Goal: Information Seeking & Learning: Learn about a topic

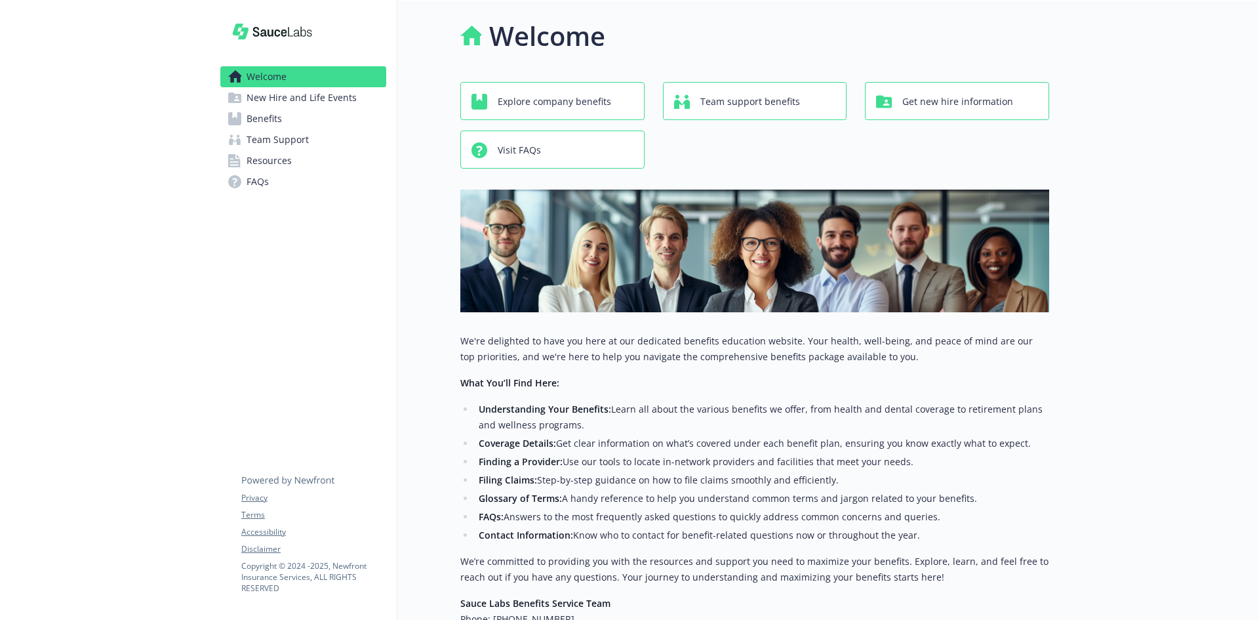
click at [314, 100] on span "New Hire and Life Events" at bounding box center [302, 97] width 110 height 21
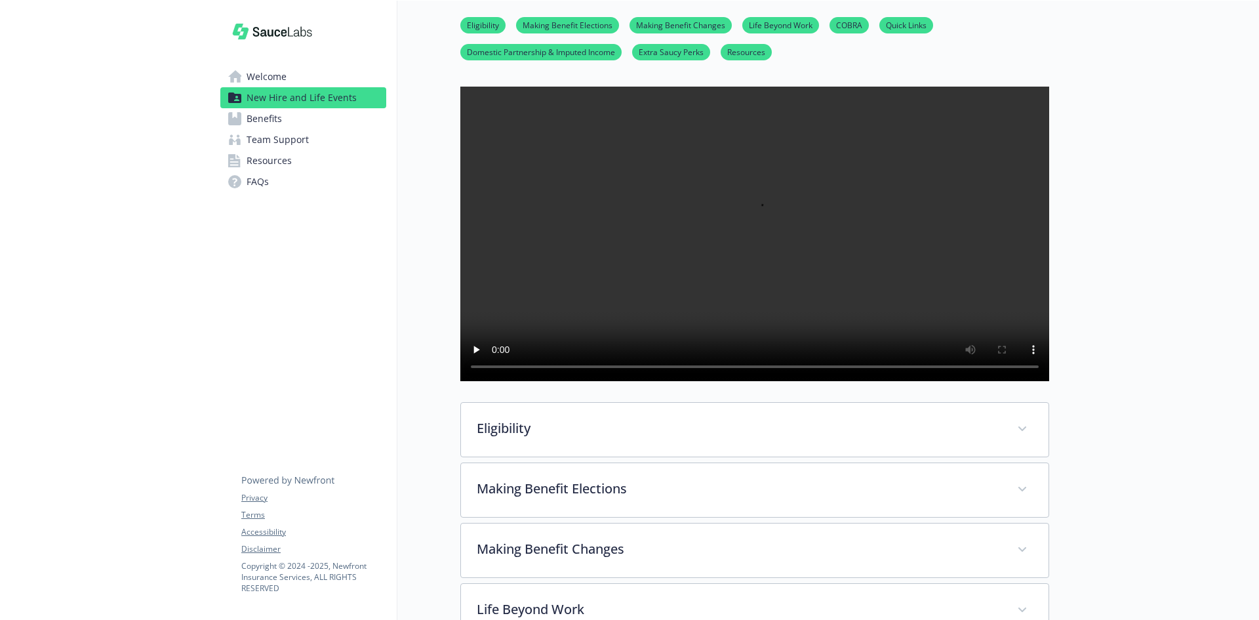
scroll to position [39, 0]
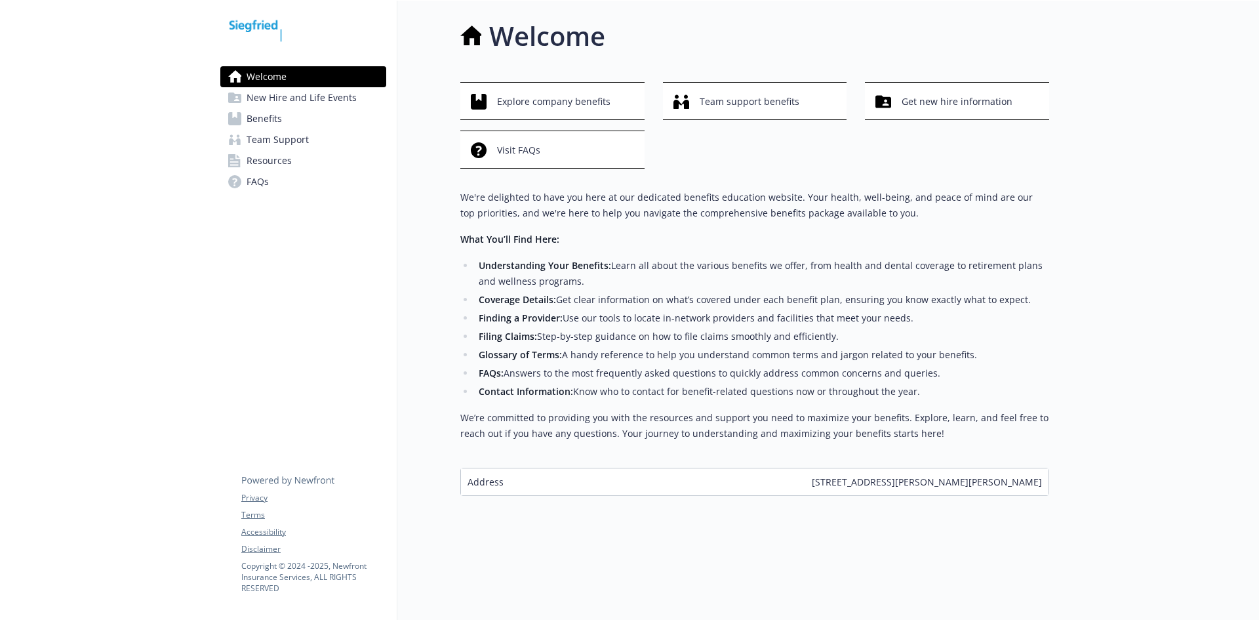
click at [281, 103] on span "New Hire and Life Events" at bounding box center [302, 97] width 110 height 21
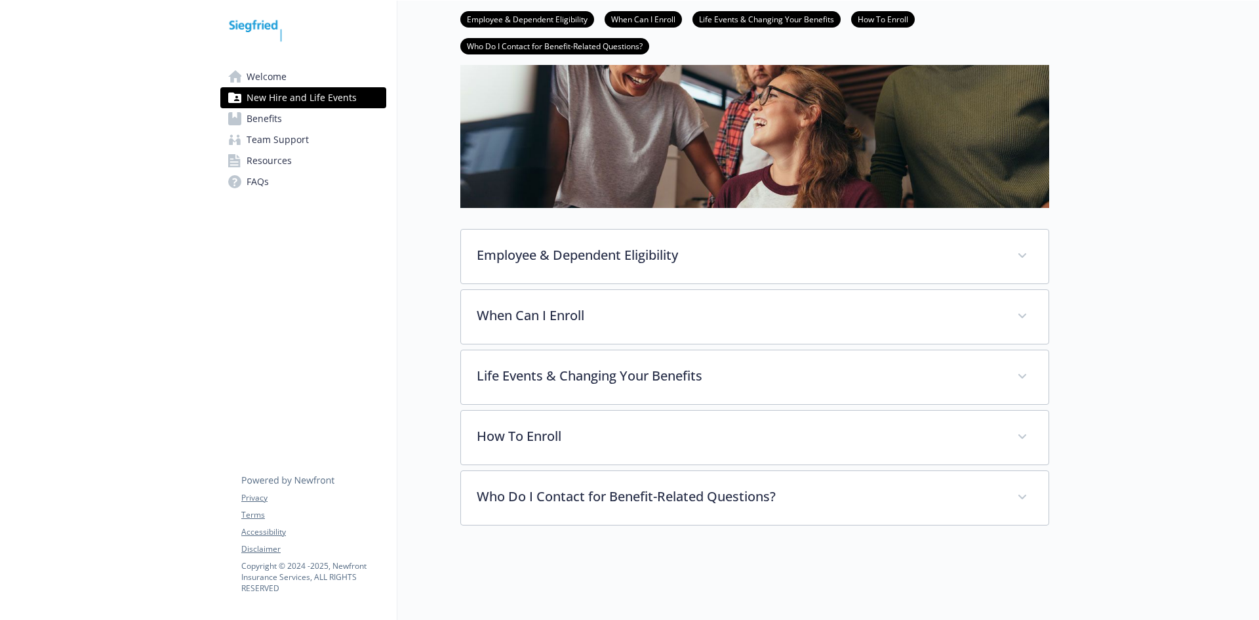
scroll to position [176, 0]
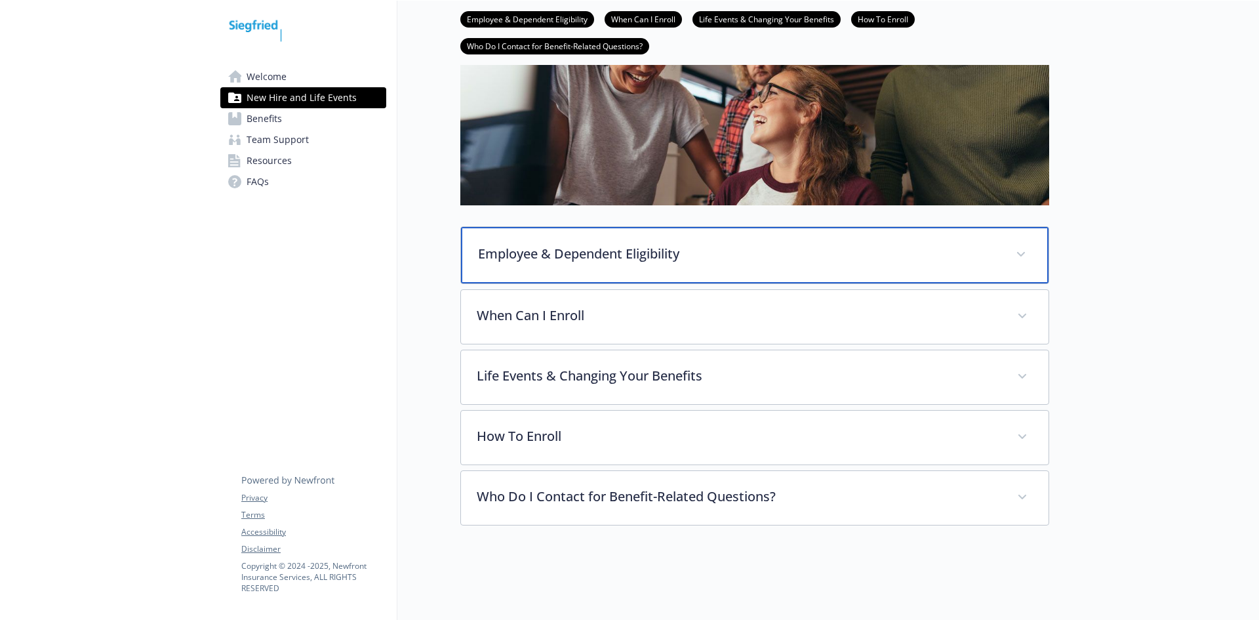
click at [1022, 252] on icon at bounding box center [1021, 254] width 8 height 5
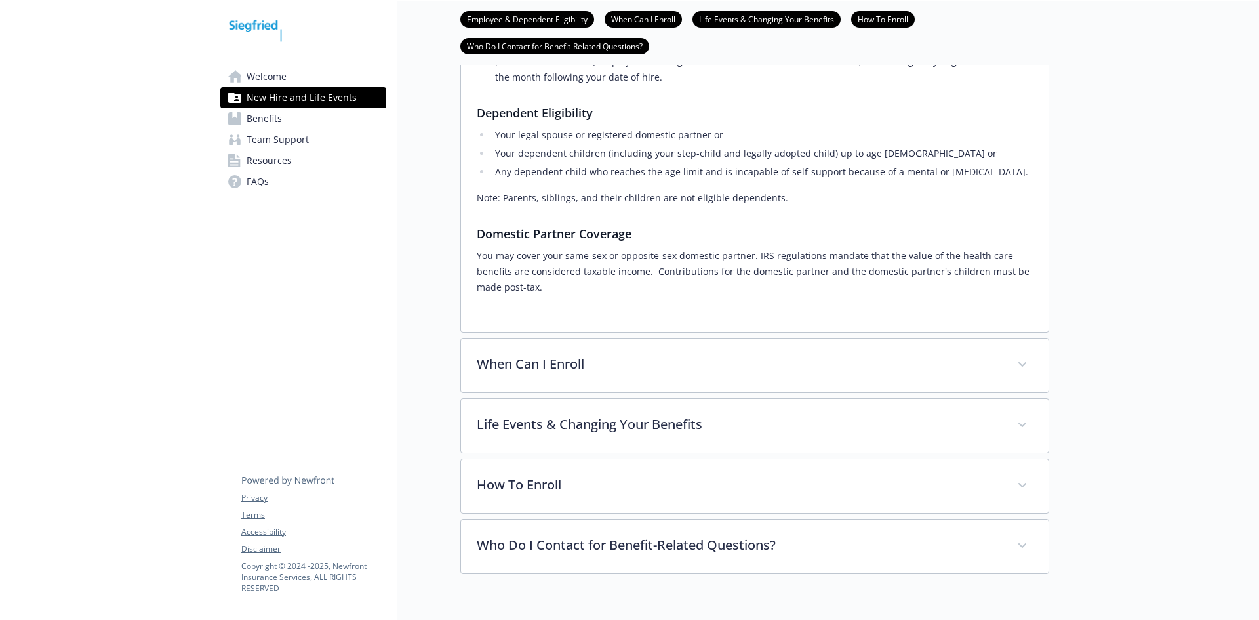
scroll to position [439, 0]
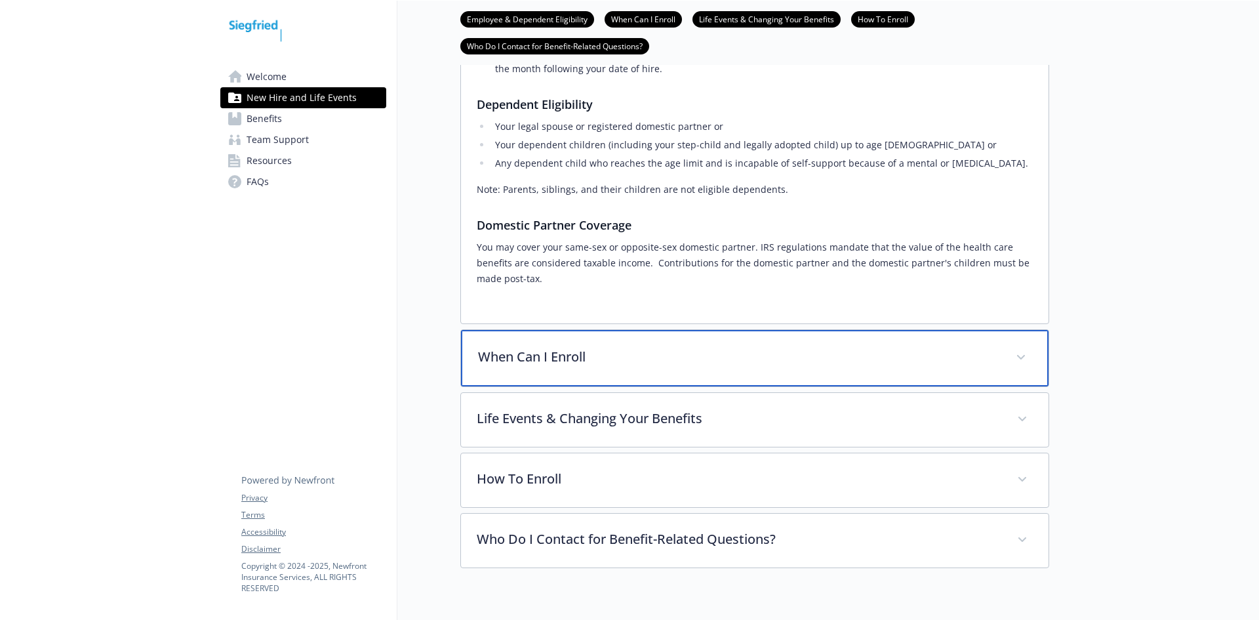
click at [1025, 363] on span at bounding box center [1021, 357] width 21 height 21
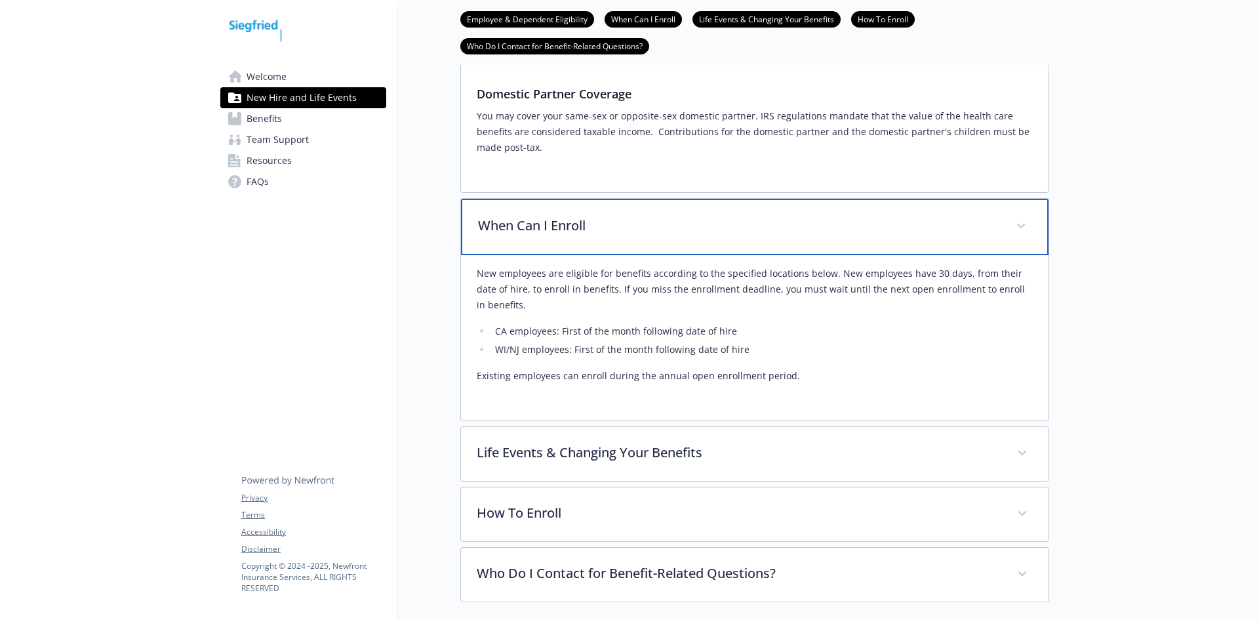
scroll to position [636, 0]
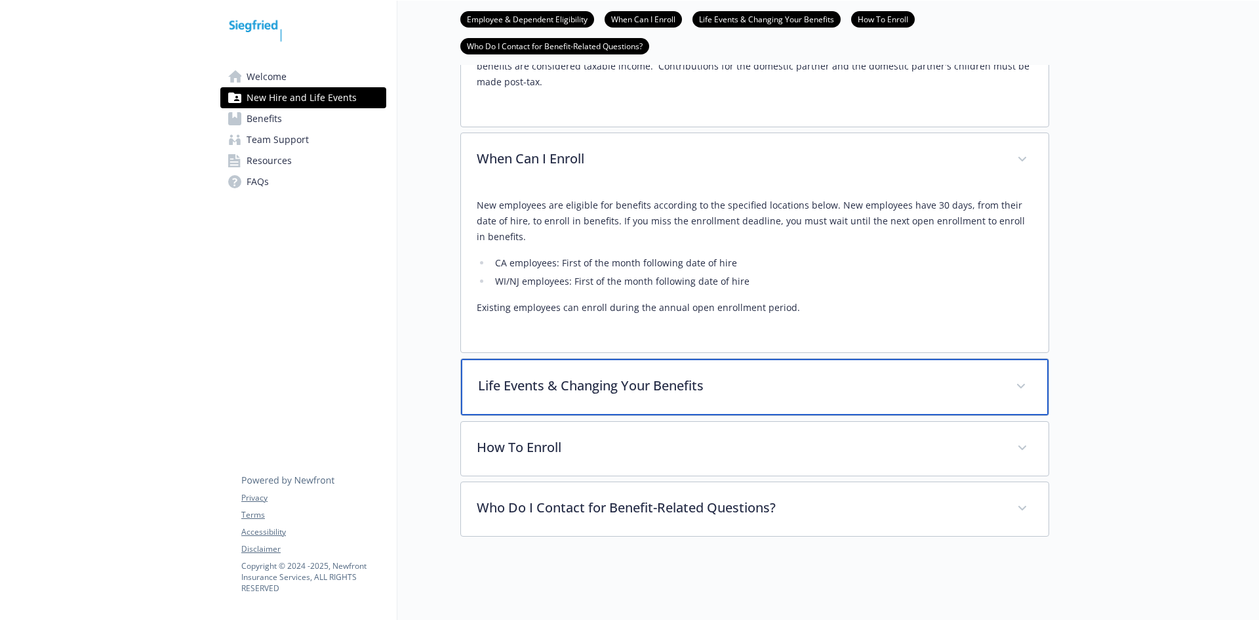
click at [1025, 392] on span at bounding box center [1021, 386] width 21 height 21
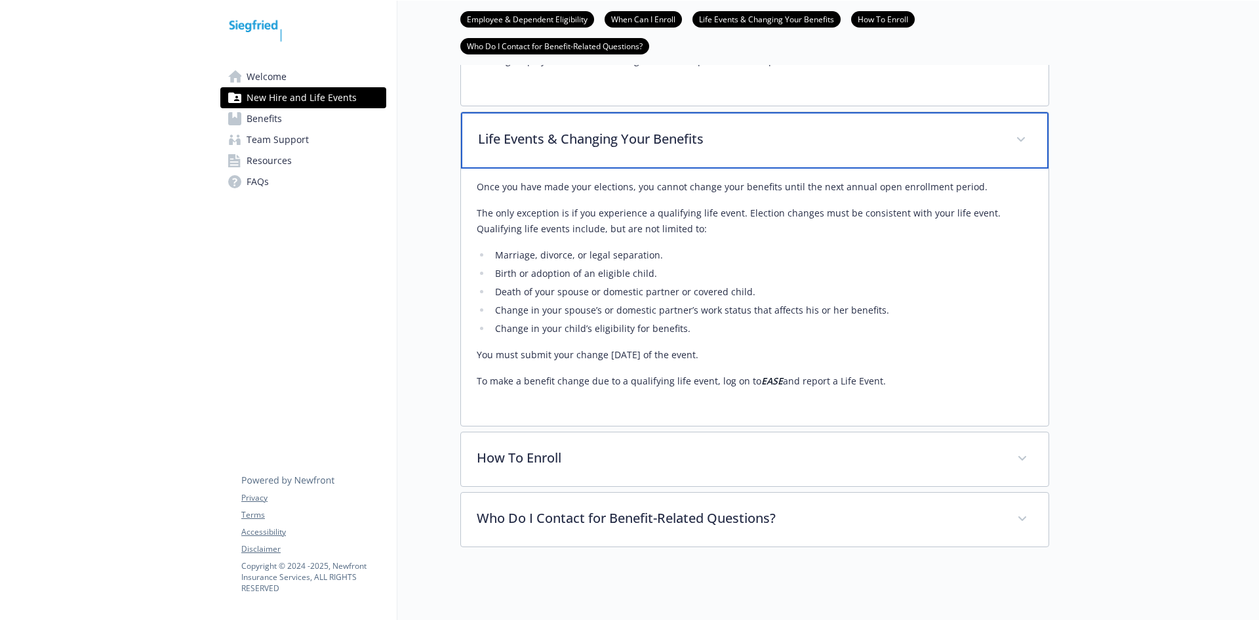
scroll to position [898, 0]
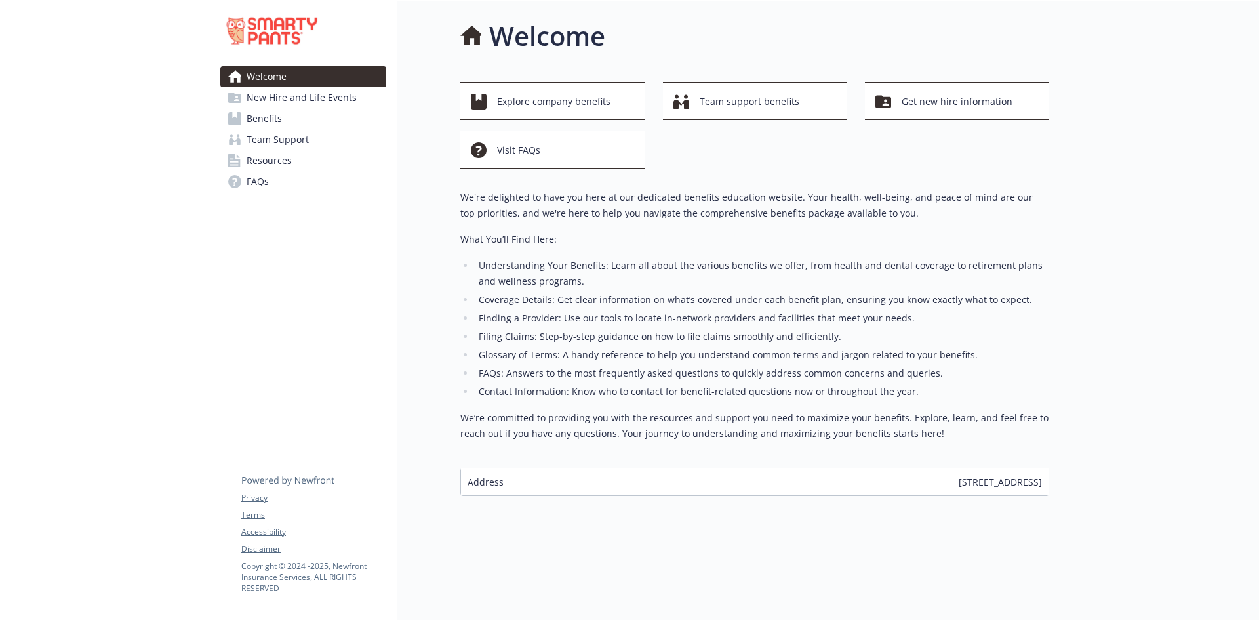
click at [260, 98] on span "New Hire and Life Events" at bounding box center [302, 97] width 110 height 21
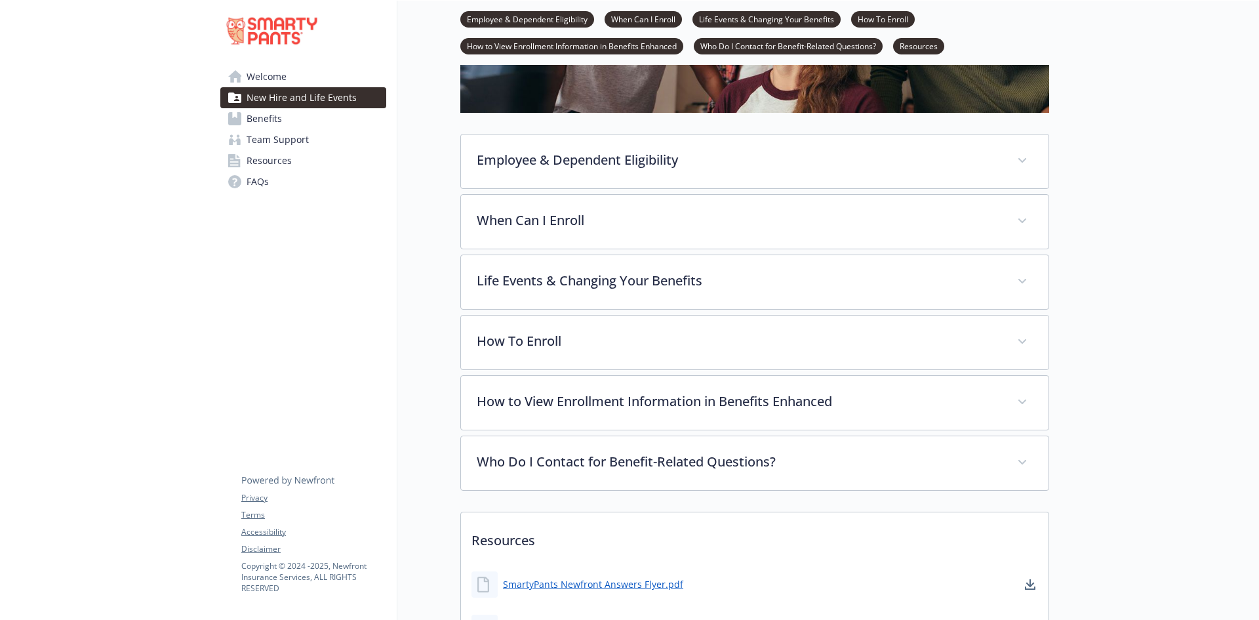
scroll to position [262, 0]
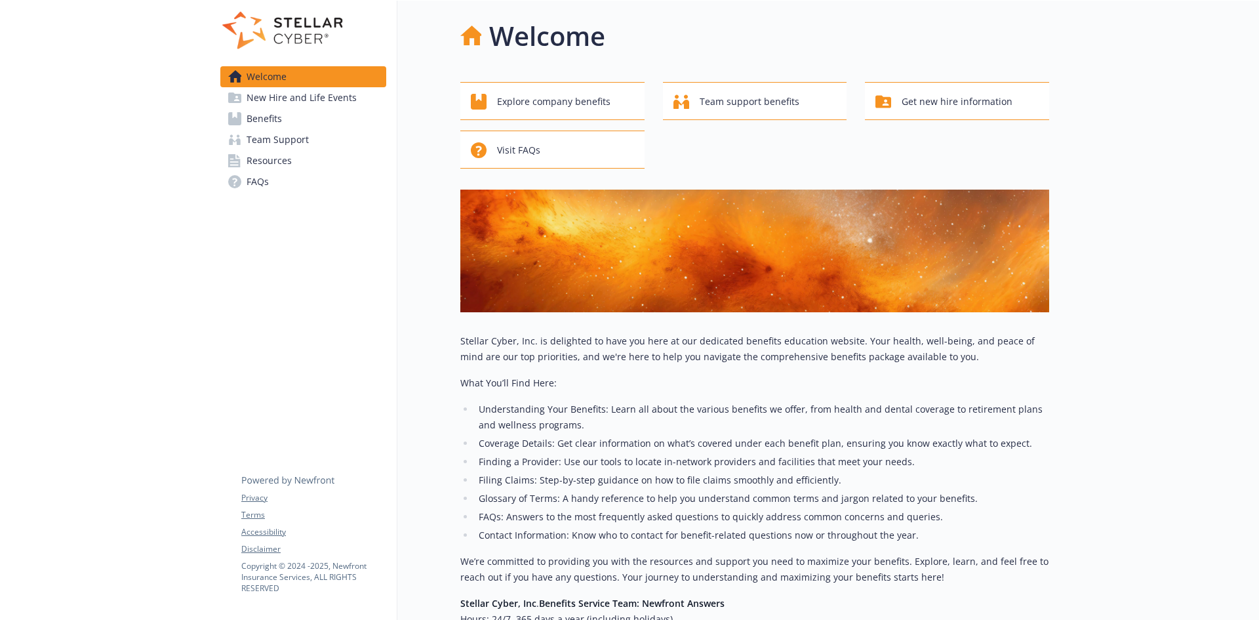
click at [265, 120] on span "Benefits" at bounding box center [264, 118] width 35 height 21
